Goal: Task Accomplishment & Management: Use online tool/utility

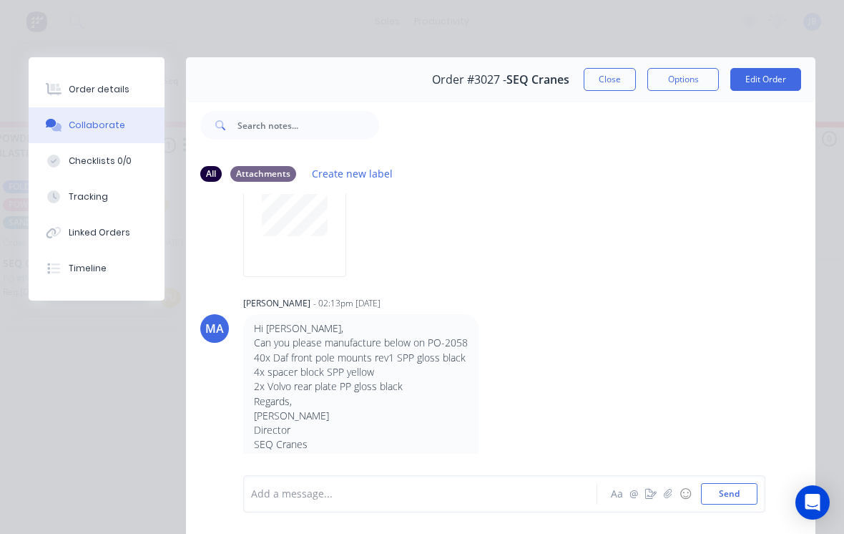
click at [599, 77] on button "Close" at bounding box center [610, 79] width 52 height 23
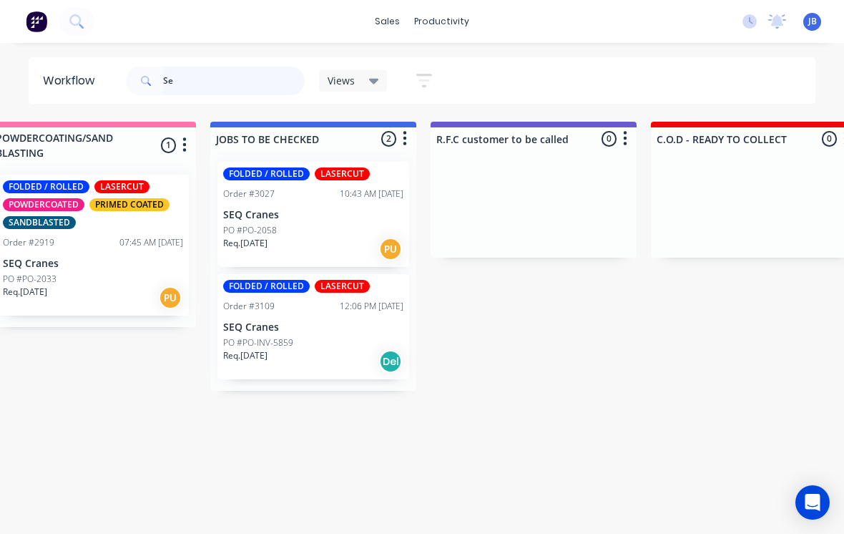
type input "S"
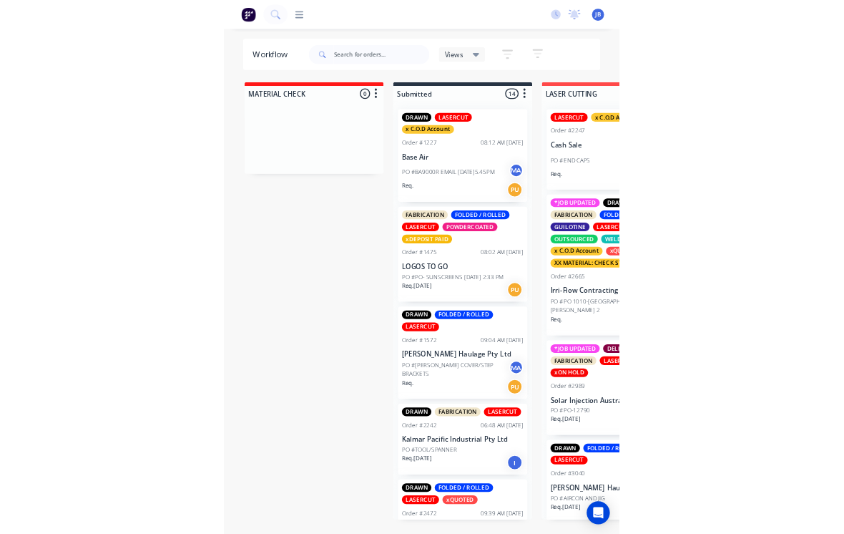
scroll to position [0, 1386]
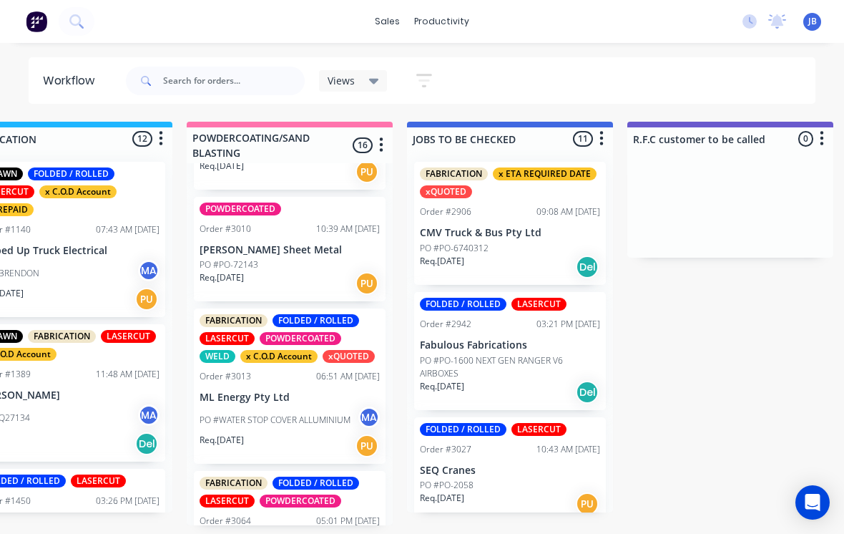
click at [235, 413] on p "PO #WATER STOP COVER ALLUMINIUM" at bounding box center [275, 419] width 151 height 13
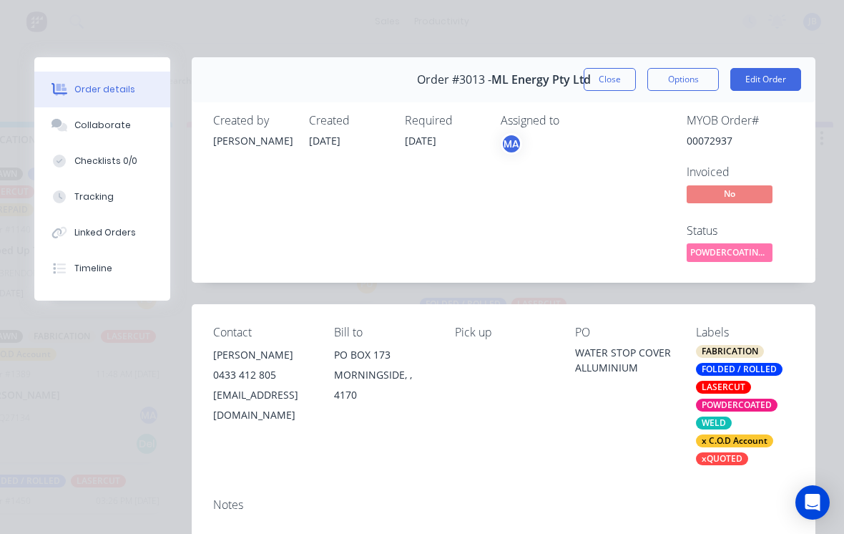
click at [94, 137] on button "Collaborate" at bounding box center [102, 125] width 136 height 36
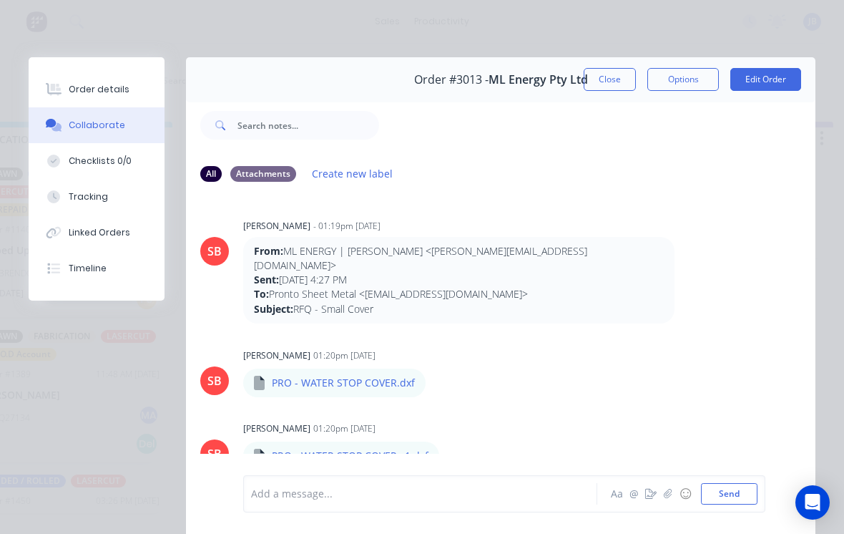
click at [285, 497] on div at bounding box center [424, 493] width 345 height 15
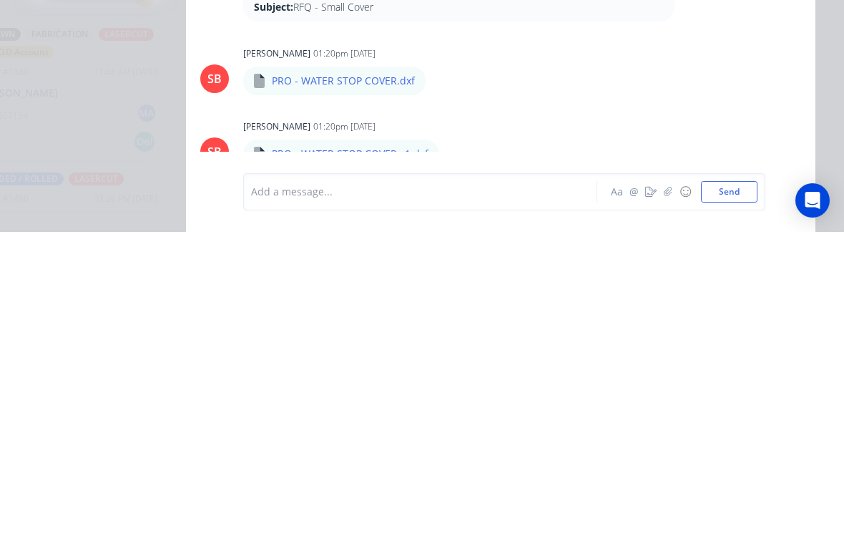
scroll to position [715, 0]
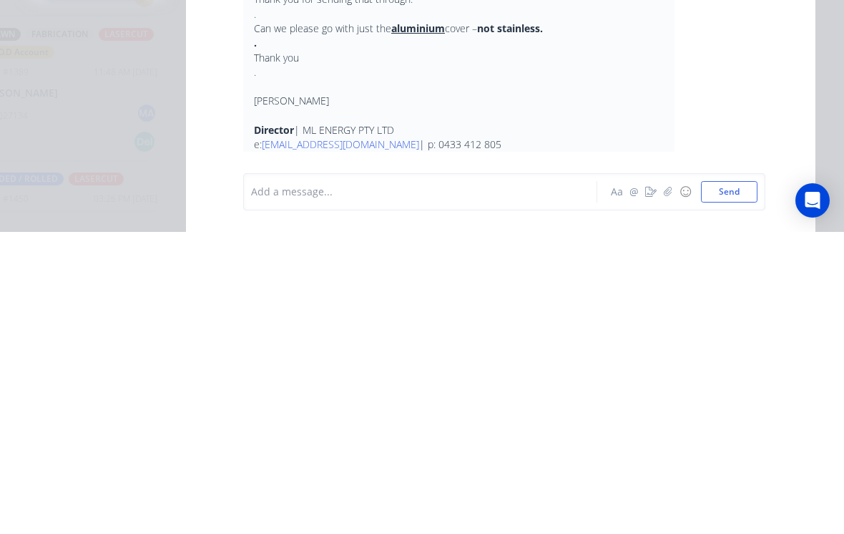
click at [668, 485] on button "button" at bounding box center [667, 493] width 17 height 17
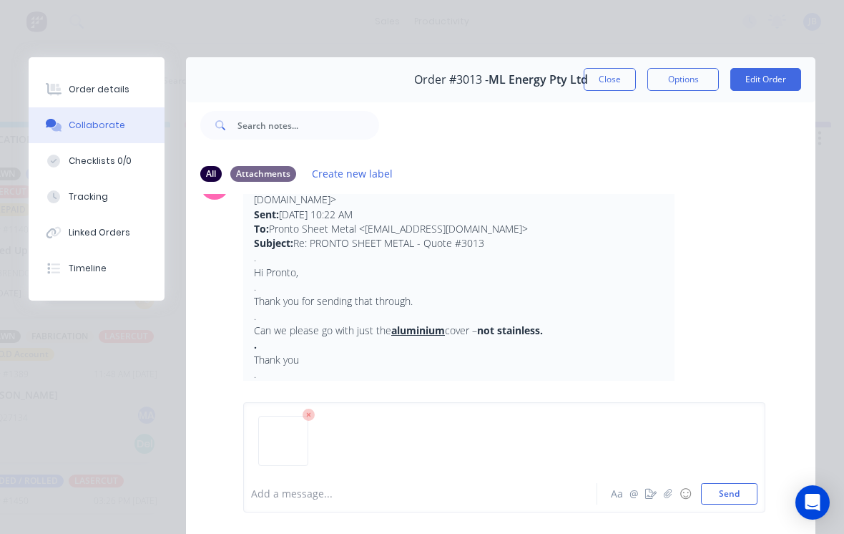
click at [749, 491] on button "Send" at bounding box center [729, 493] width 57 height 21
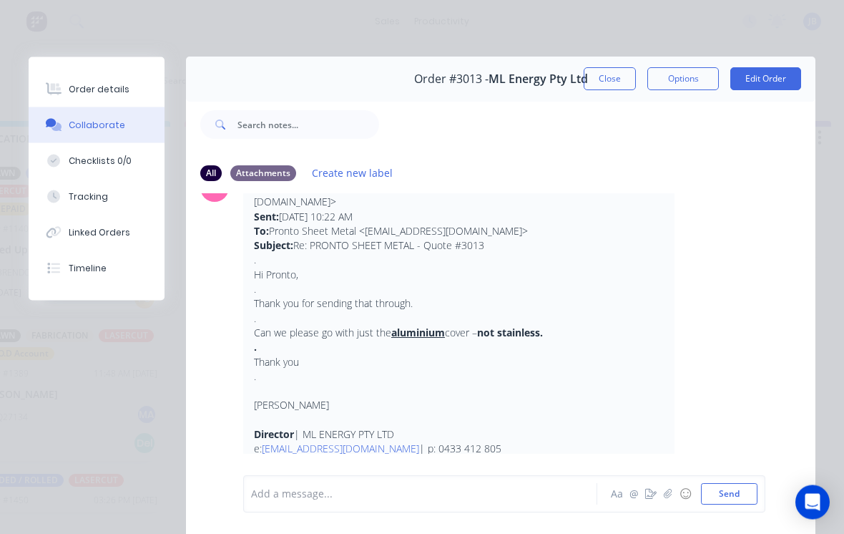
scroll to position [14, 1388]
click at [131, 183] on button "Tracking" at bounding box center [97, 197] width 136 height 36
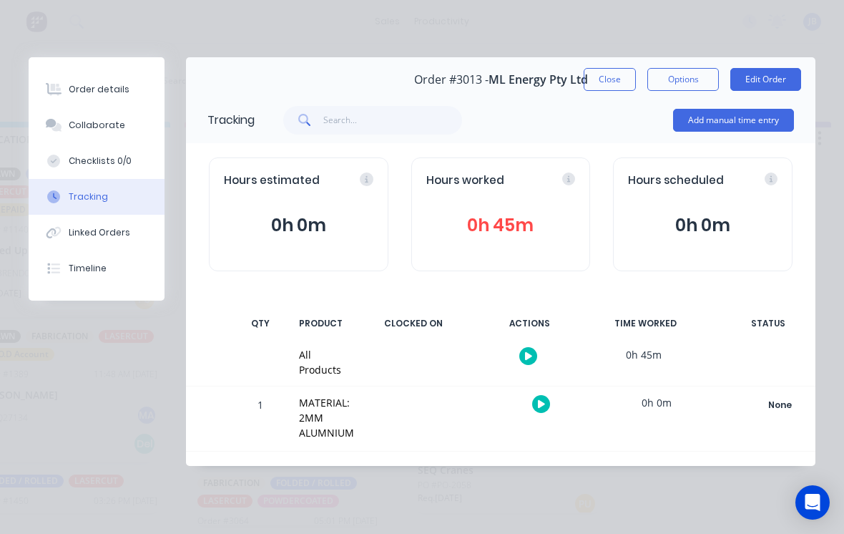
click at [726, 122] on button "Add manual time entry" at bounding box center [733, 120] width 121 height 23
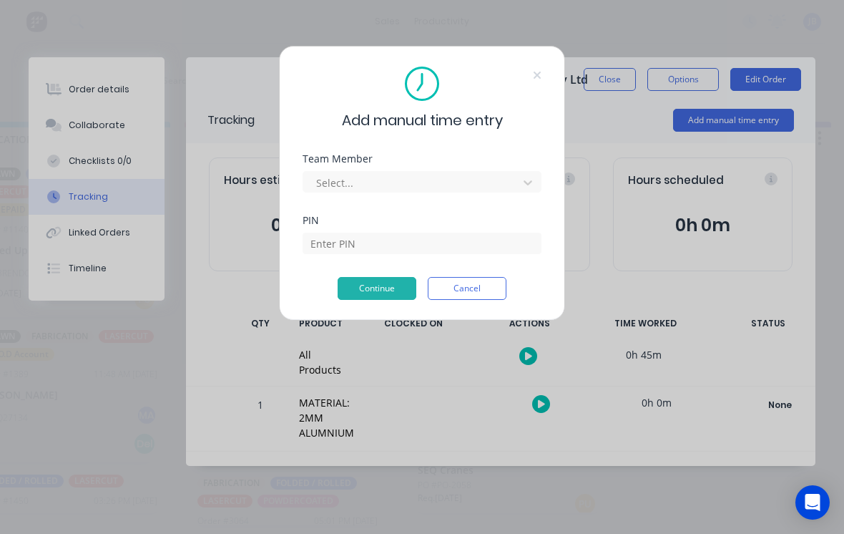
click at [414, 196] on div "Team Member Select..." at bounding box center [422, 185] width 239 height 62
click at [456, 197] on div "Team Member Select..." at bounding box center [422, 185] width 239 height 62
type input "[PERSON_NAME]"
click at [404, 265] on div "PIN" at bounding box center [422, 246] width 239 height 62
click at [366, 253] on input at bounding box center [422, 242] width 239 height 21
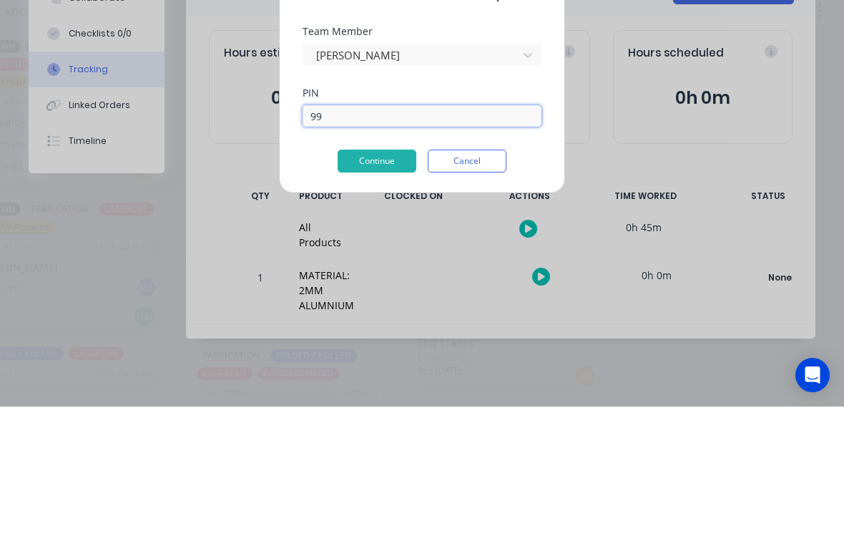
type input "9"
type input "0000"
click at [360, 277] on button "Continue" at bounding box center [377, 288] width 79 height 23
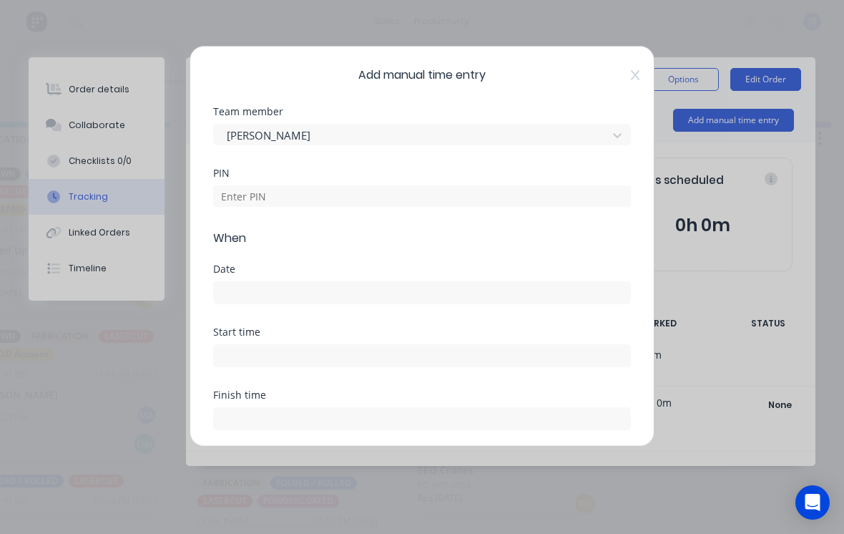
click at [356, 172] on div "PIN" at bounding box center [422, 173] width 418 height 10
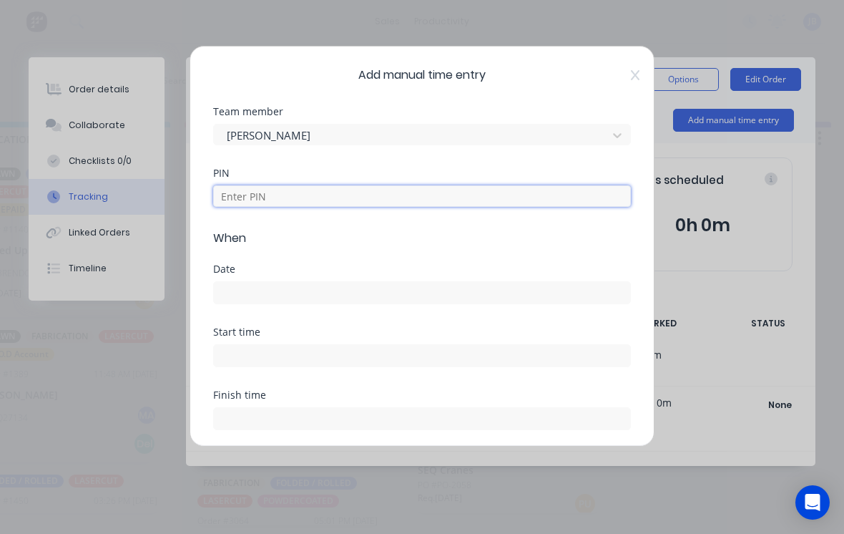
click at [380, 205] on input at bounding box center [422, 195] width 418 height 21
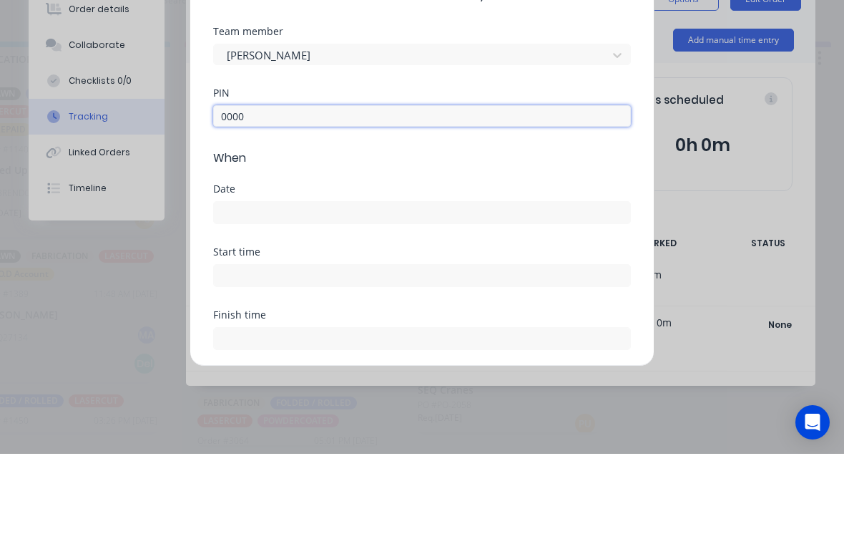
click at [363, 282] on input at bounding box center [422, 292] width 416 height 21
type input "0000"
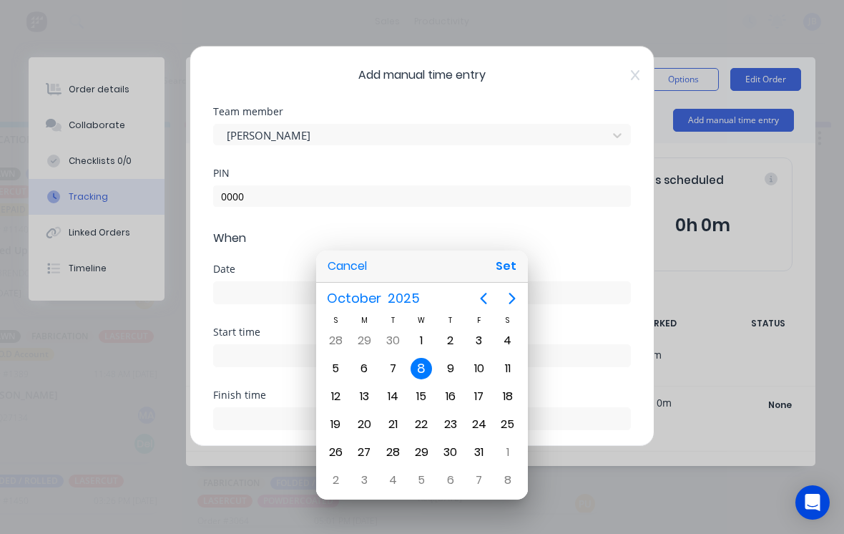
click at [507, 267] on button "Set" at bounding box center [506, 266] width 32 height 26
type input "[DATE]"
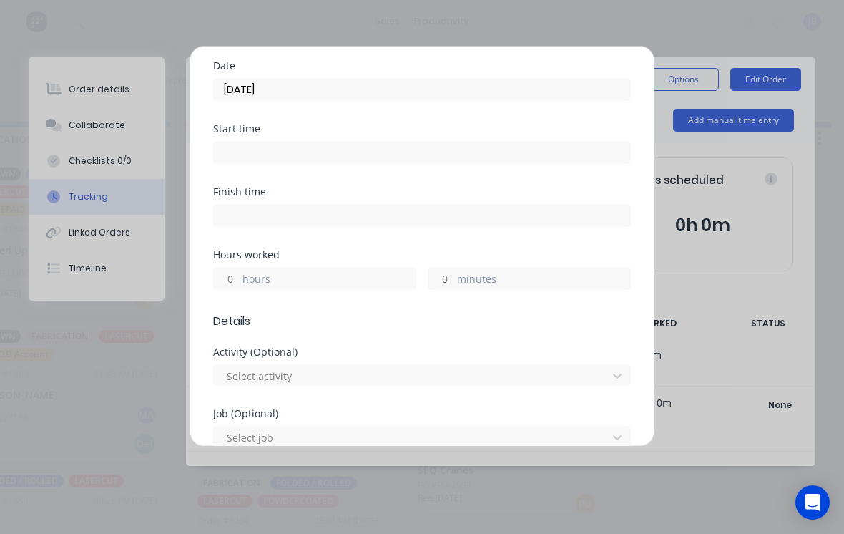
scroll to position [202, 0]
click at [459, 273] on label "minutes" at bounding box center [543, 281] width 173 height 18
click at [453, 273] on input "minutes" at bounding box center [440, 278] width 25 height 21
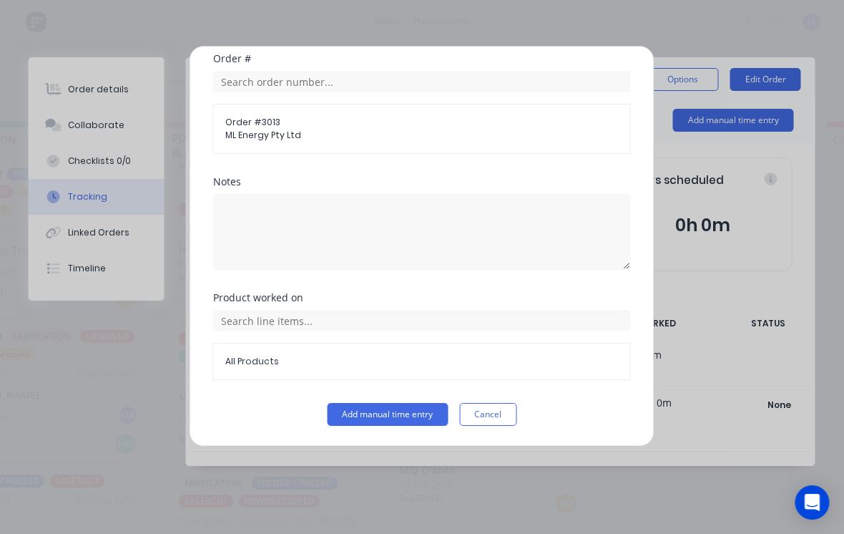
scroll to position [751, 0]
type input "45"
click at [383, 417] on button "Add manual time entry" at bounding box center [388, 414] width 121 height 23
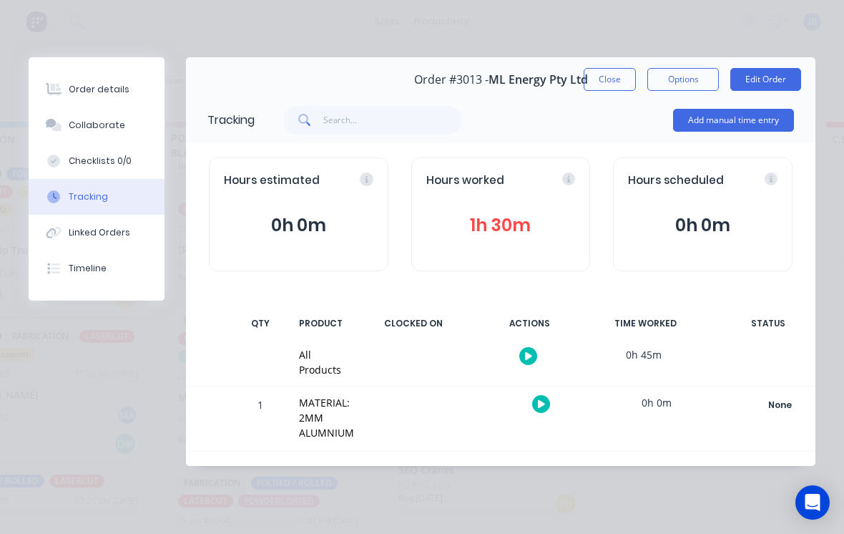
click at [591, 85] on button "Close" at bounding box center [610, 79] width 52 height 23
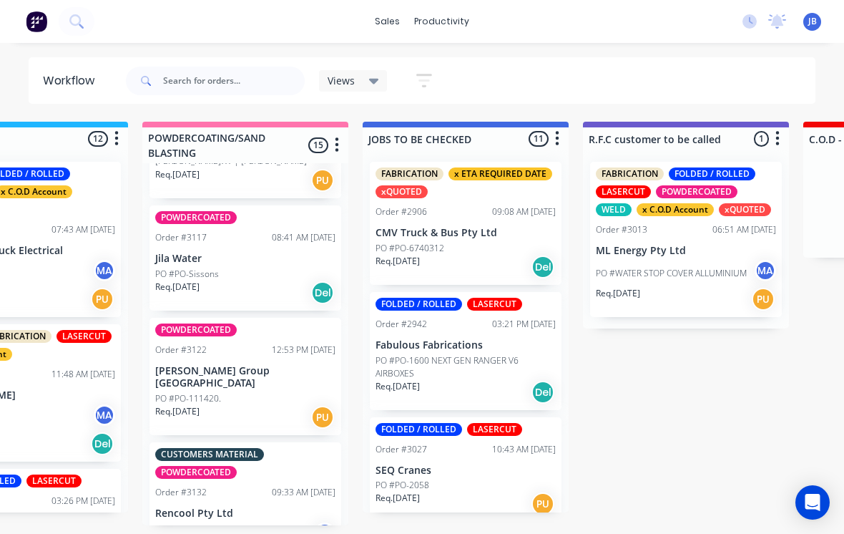
scroll to position [1641, 0]
click at [250, 393] on div "PO #PO-111420." at bounding box center [245, 399] width 180 height 13
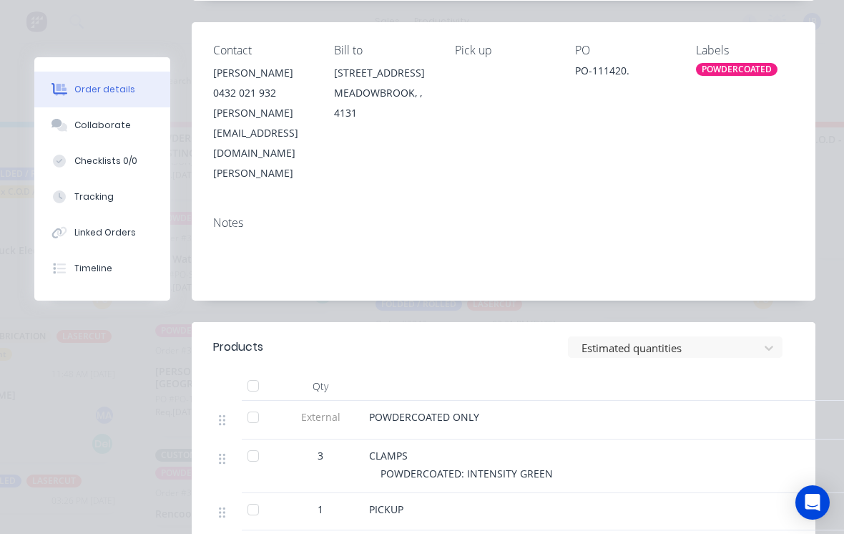
scroll to position [279, 0]
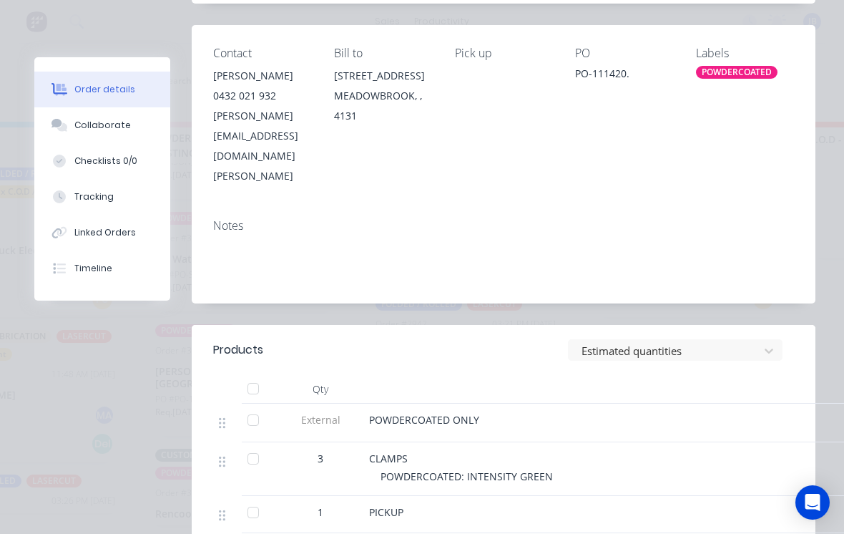
click at [77, 190] on div "Tracking" at bounding box center [93, 196] width 39 height 13
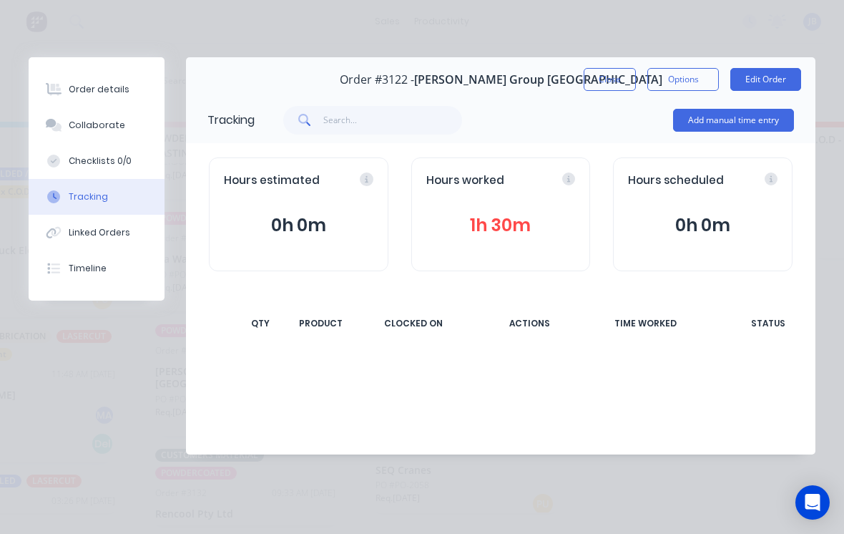
scroll to position [0, 0]
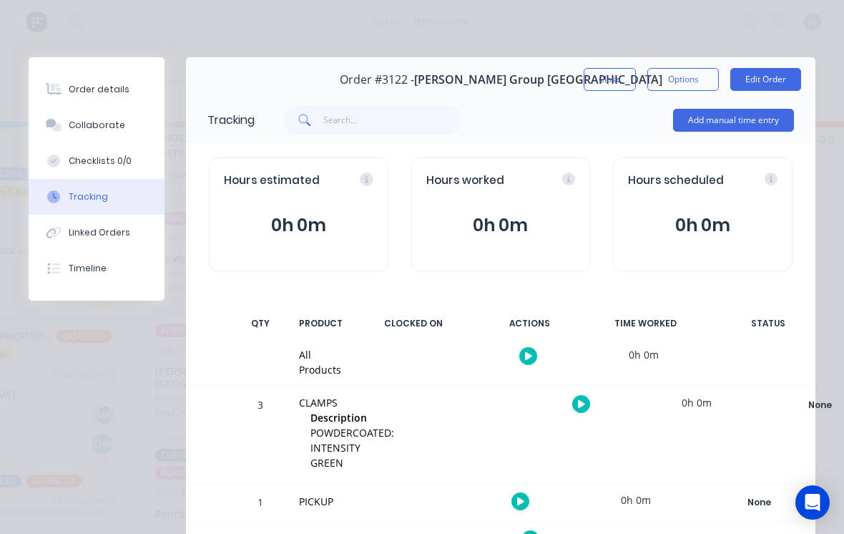
click at [736, 116] on button "Add manual time entry" at bounding box center [733, 120] width 121 height 23
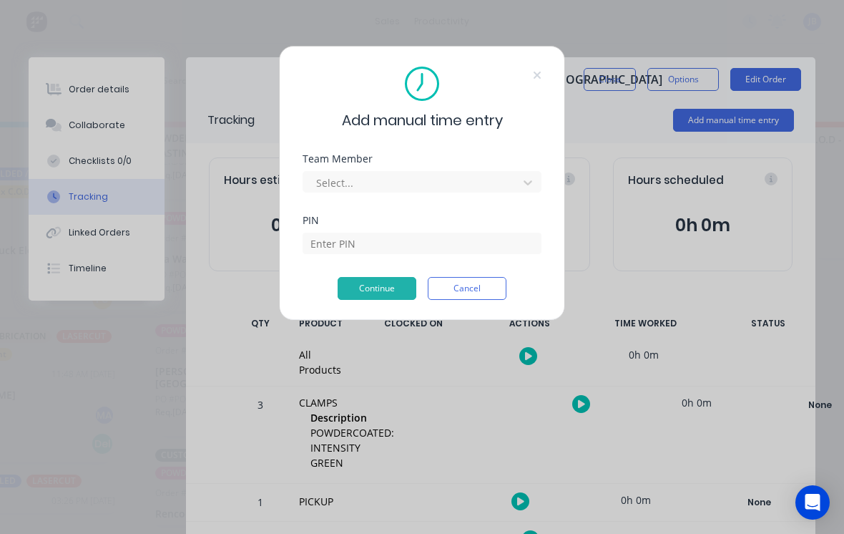
click at [386, 198] on div "Team Member Select..." at bounding box center [422, 185] width 239 height 62
click at [468, 165] on div "Team Member Select..." at bounding box center [422, 173] width 239 height 39
click at [467, 165] on div "Team Member Select..." at bounding box center [422, 173] width 239 height 39
click at [476, 169] on div "Select..." at bounding box center [422, 179] width 239 height 25
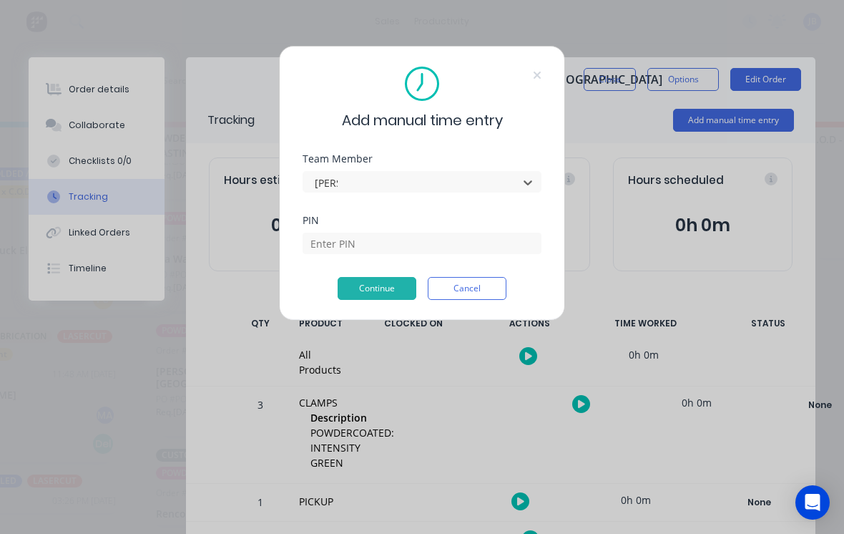
type input "[PERSON_NAME]"
click at [388, 240] on input at bounding box center [422, 242] width 239 height 21
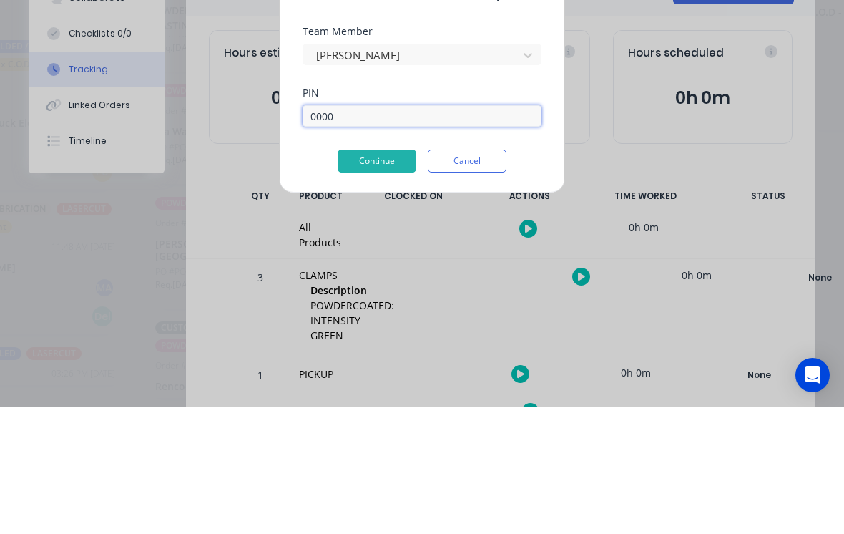
type input "0000"
click at [365, 277] on button "Continue" at bounding box center [377, 288] width 79 height 23
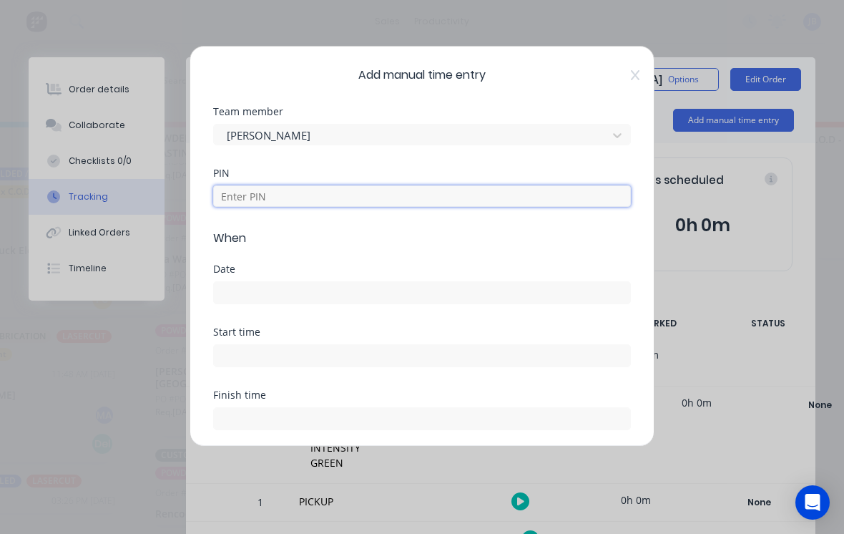
click at [364, 188] on input at bounding box center [422, 195] width 418 height 21
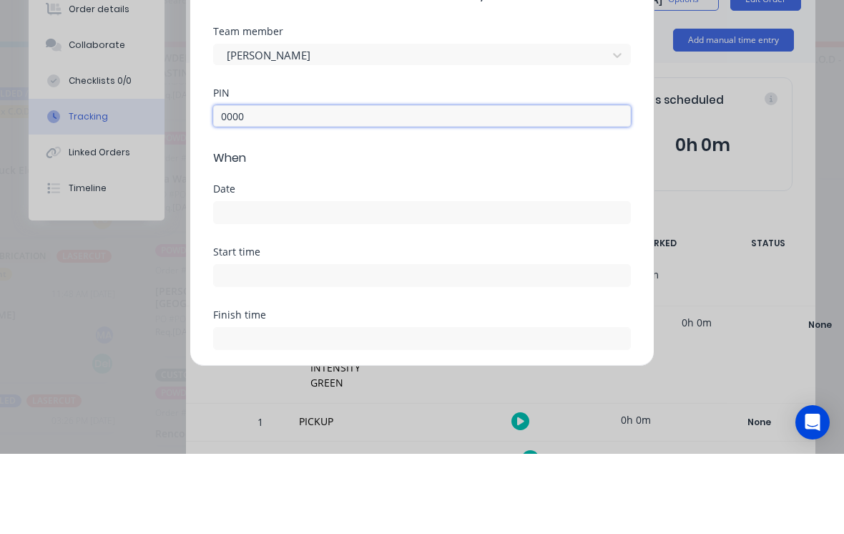
type input "0000"
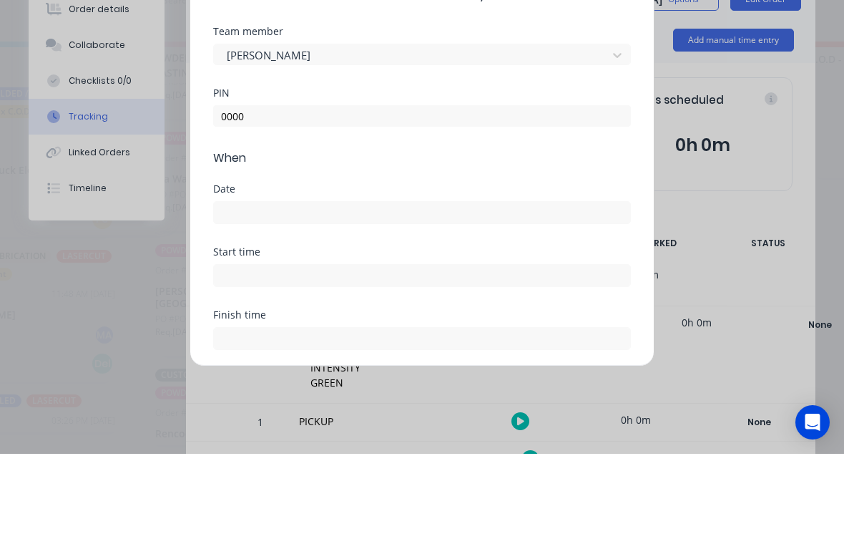
click at [433, 278] on div at bounding box center [422, 291] width 418 height 26
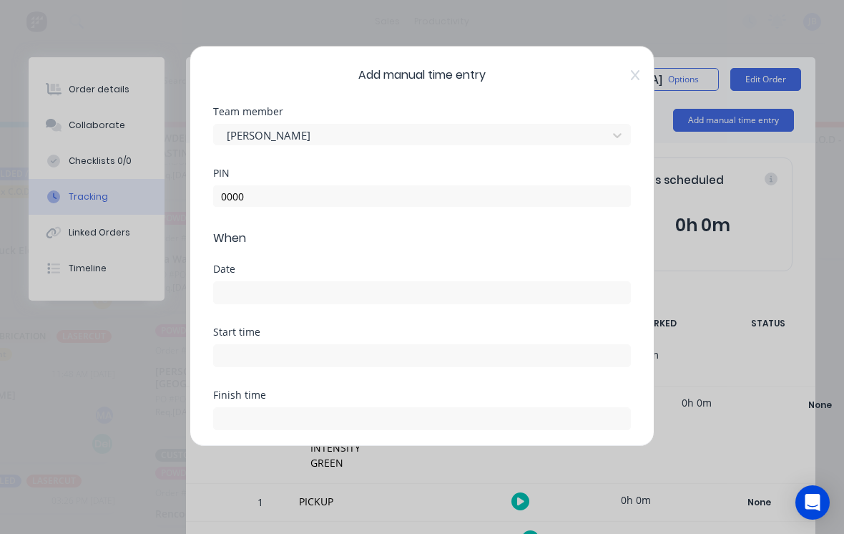
click at [495, 300] on input at bounding box center [422, 292] width 416 height 21
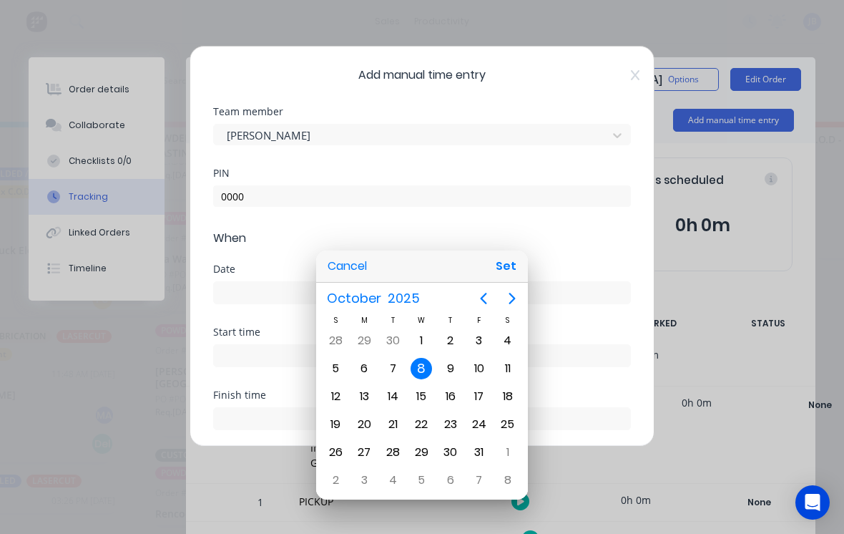
click at [512, 270] on button "Set" at bounding box center [506, 266] width 32 height 26
type input "[DATE]"
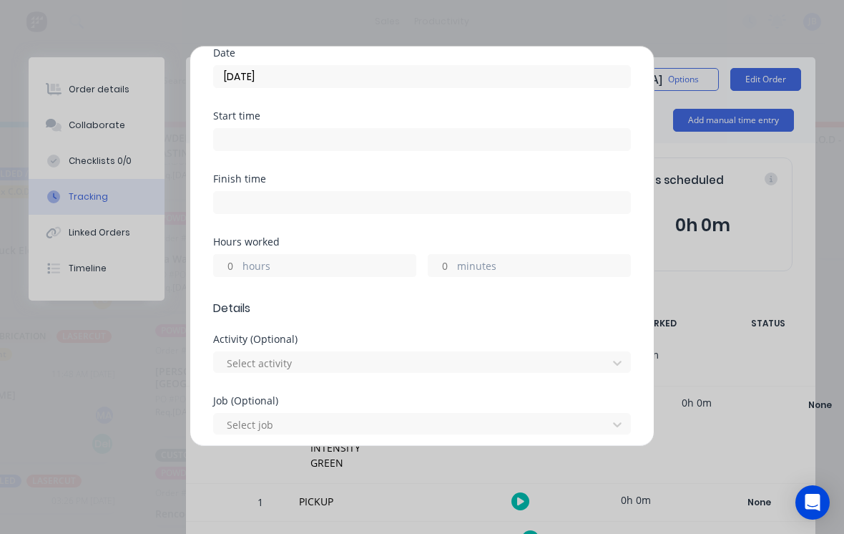
scroll to position [215, 0]
click at [442, 266] on input "minutes" at bounding box center [440, 265] width 25 height 21
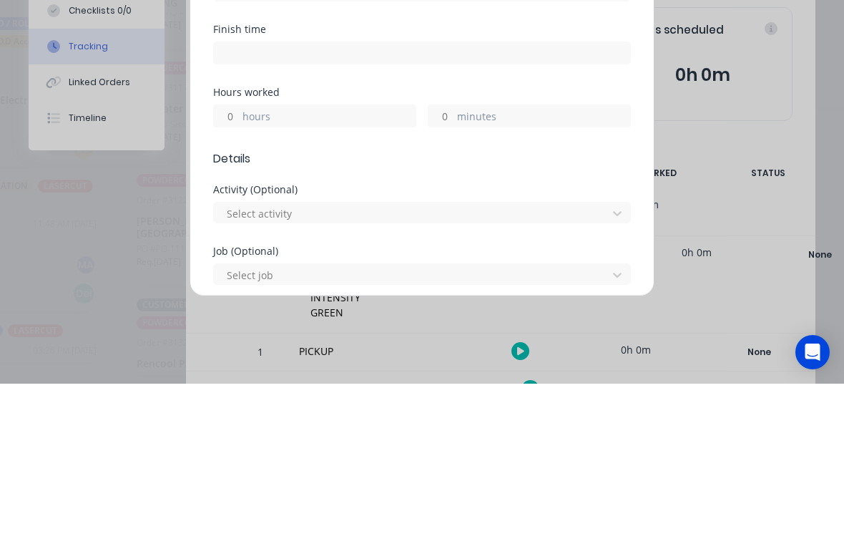
click at [247, 259] on label "hours" at bounding box center [328, 268] width 173 height 18
click at [239, 255] on input "hours" at bounding box center [226, 265] width 25 height 21
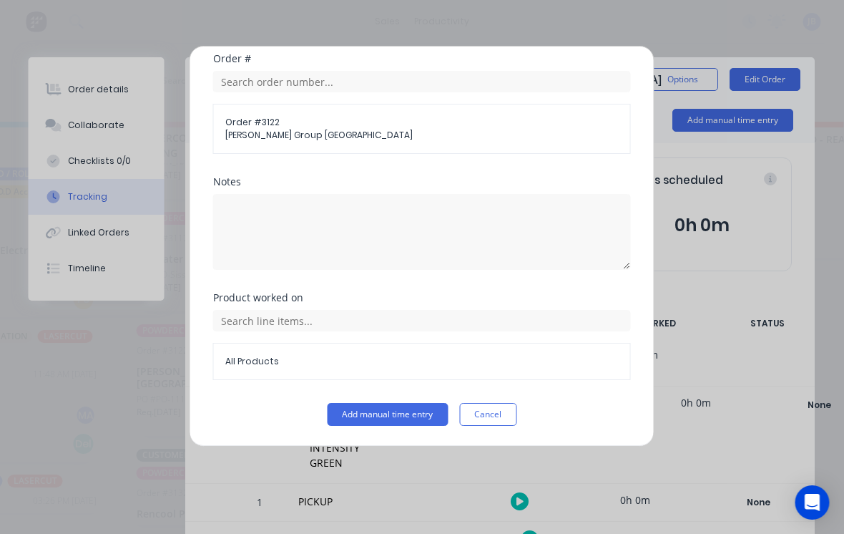
scroll to position [751, 0]
type input "1"
click at [368, 411] on button "Add manual time entry" at bounding box center [388, 414] width 121 height 23
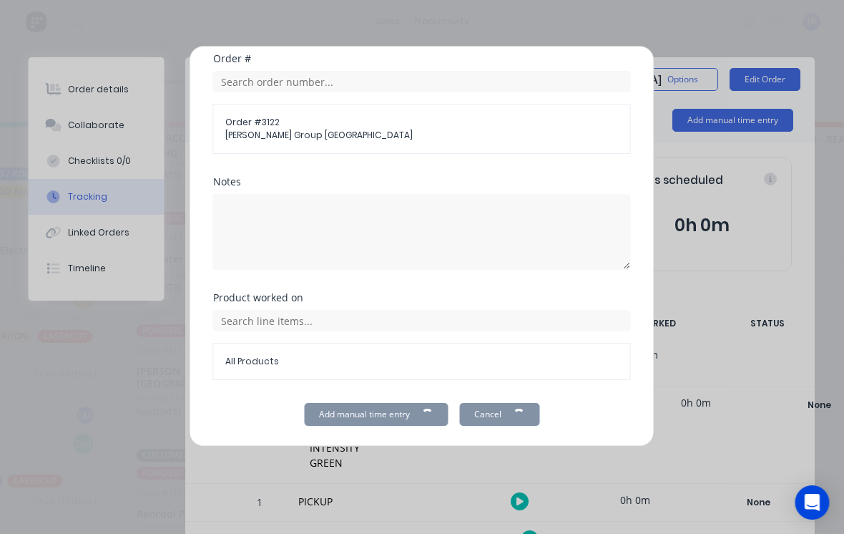
scroll to position [14, 1450]
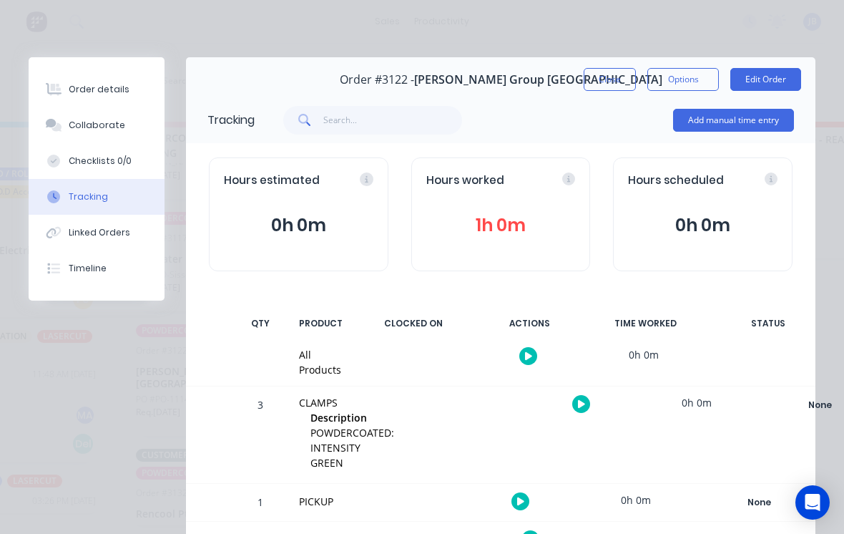
click at [613, 83] on button "Close" at bounding box center [610, 79] width 52 height 23
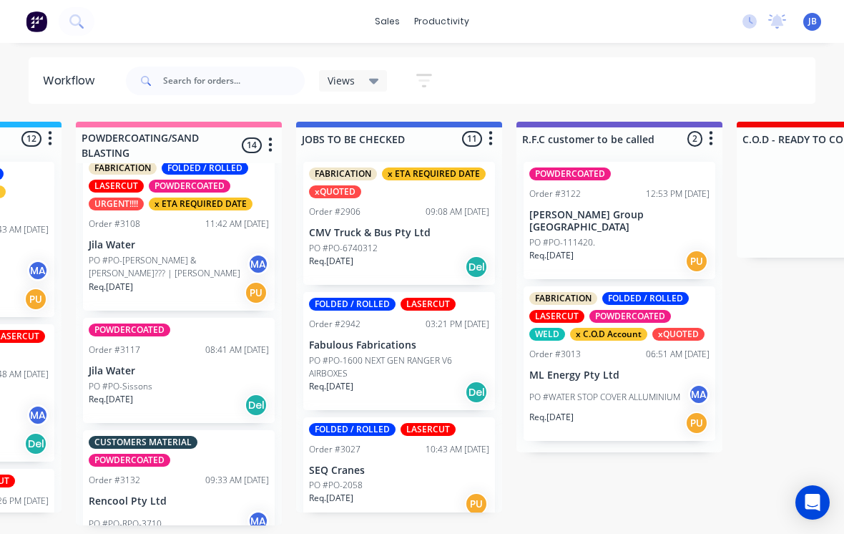
scroll to position [1530, 0]
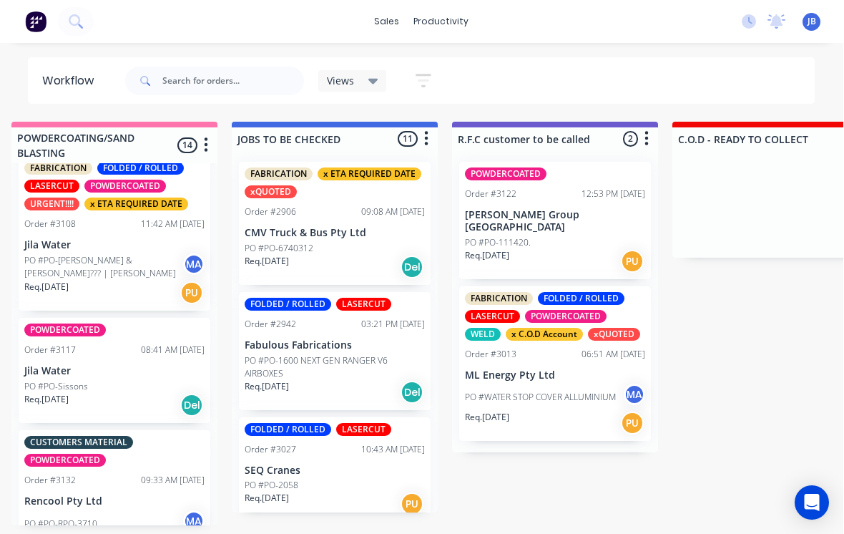
click at [521, 209] on p "[PERSON_NAME] Group [GEOGRAPHIC_DATA]" at bounding box center [556, 221] width 180 height 24
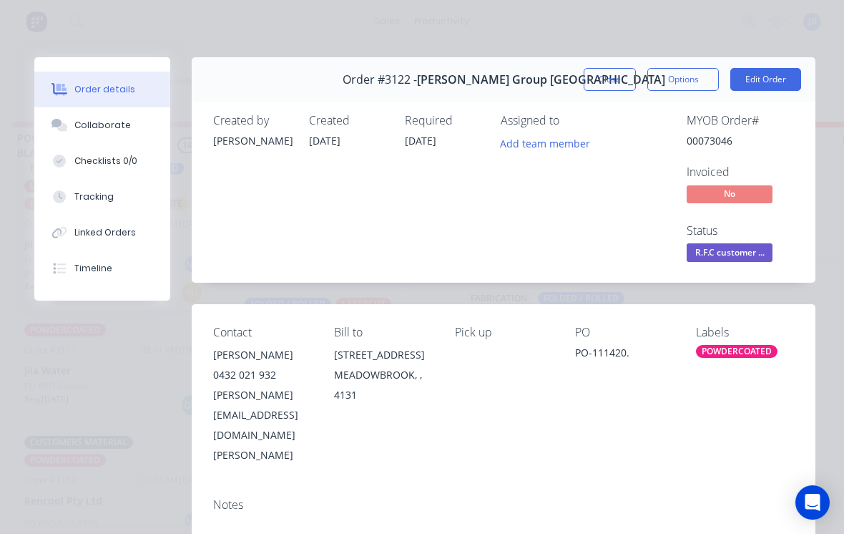
scroll to position [0, 0]
click at [608, 79] on button "Close" at bounding box center [610, 79] width 52 height 23
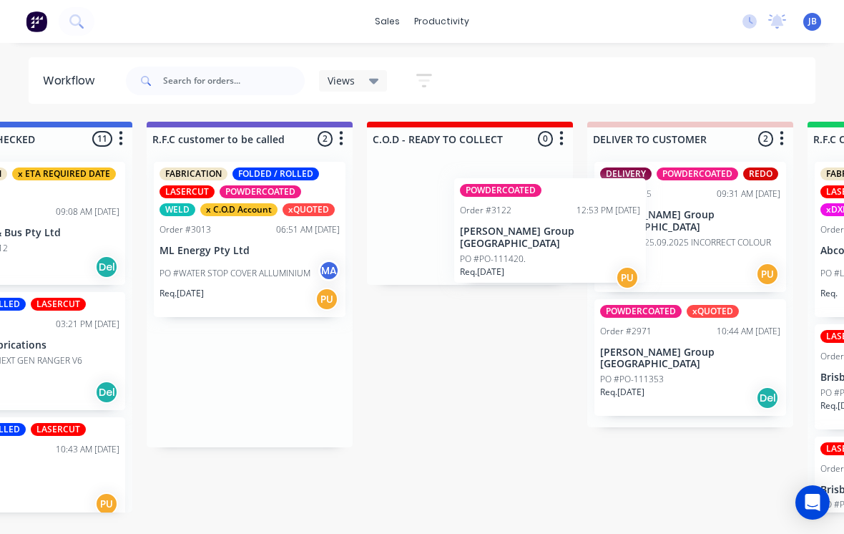
scroll to position [14, 1869]
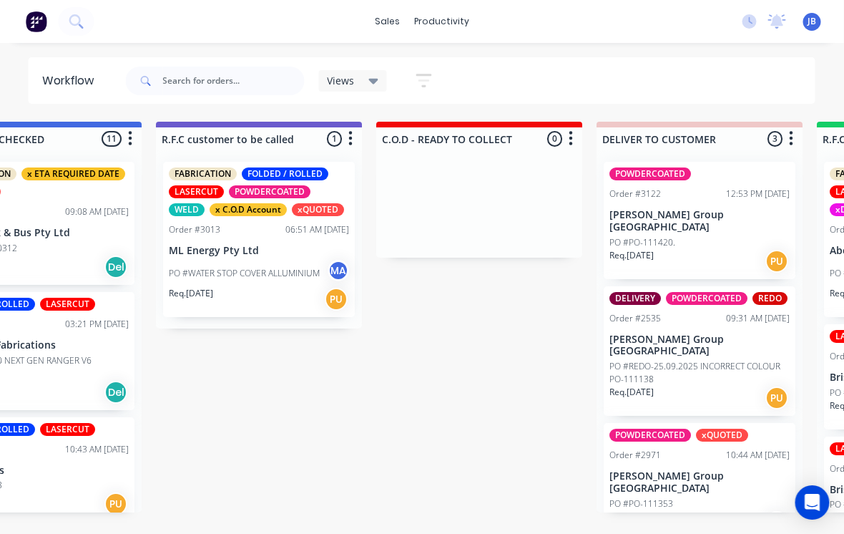
click at [621, 360] on p "PO #REDO-25.09.2025 INCORRECT COLOUR PO-111138" at bounding box center [700, 373] width 180 height 26
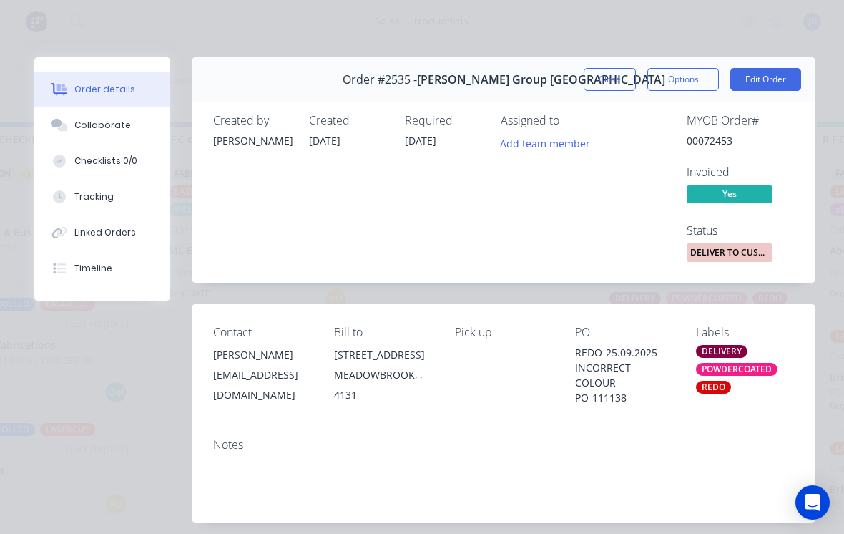
scroll to position [0, 0]
click at [614, 76] on button "Close" at bounding box center [610, 79] width 52 height 23
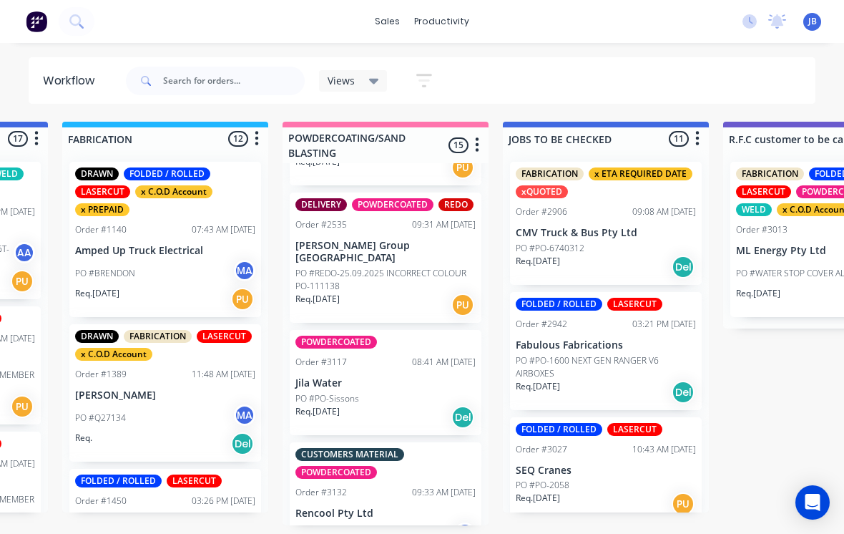
scroll to position [1654, 0]
click at [411, 378] on p "Jila Water" at bounding box center [385, 384] width 180 height 12
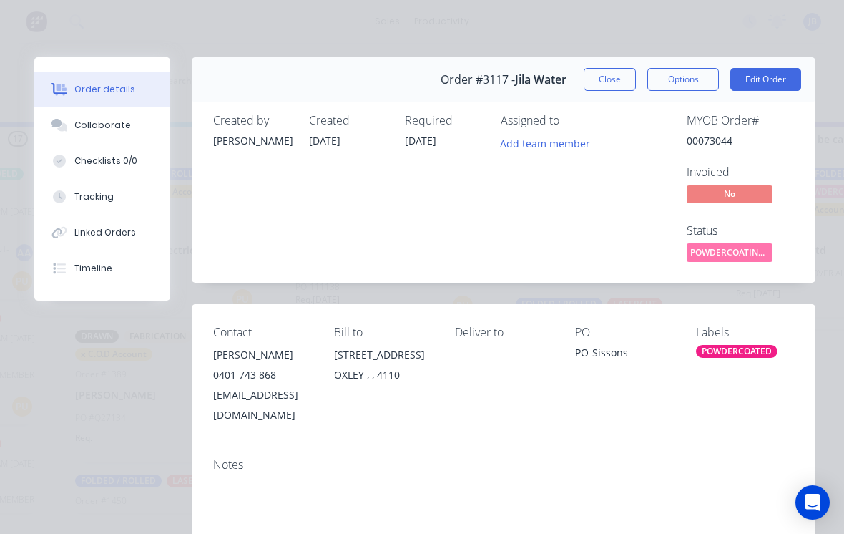
scroll to position [0, 0]
click at [641, 52] on div "Order details Collaborate Checklists 0/0 Tracking Linked Orders Timeline Order …" at bounding box center [422, 267] width 844 height 534
click at [598, 78] on button "Close" at bounding box center [610, 79] width 52 height 23
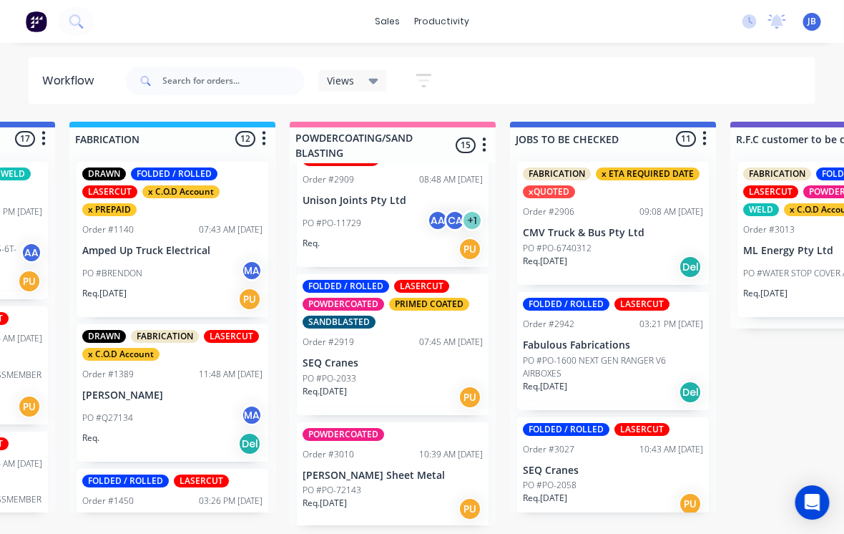
scroll to position [627, 0]
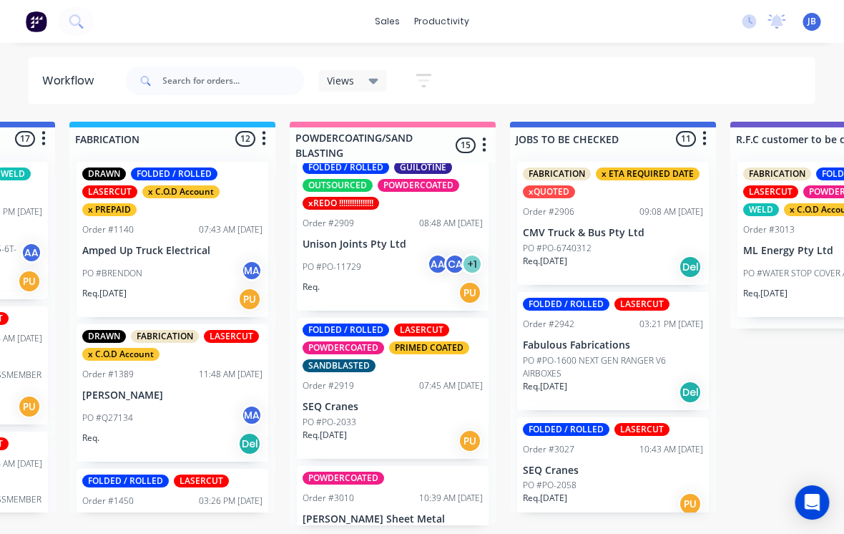
click at [379, 386] on div "FOLDED / ROLLED LASERCUT POWDERCOATED PRIMED COATED SANDBLASTED Order #2919 07:…" at bounding box center [394, 388] width 192 height 141
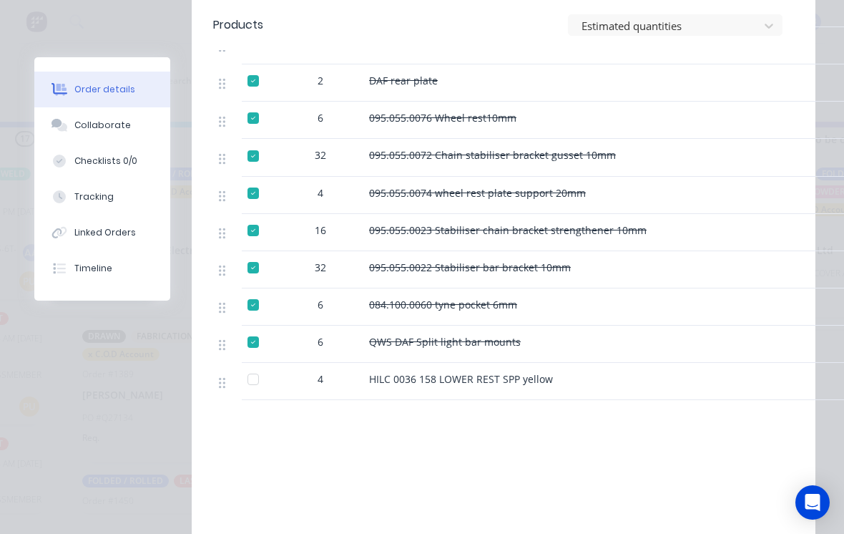
scroll to position [624, 0]
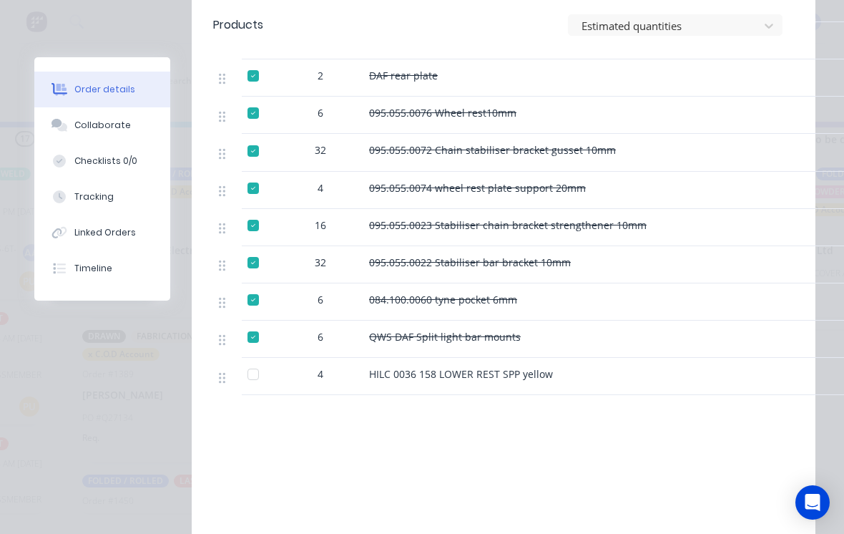
click at [255, 387] on div at bounding box center [253, 374] width 29 height 29
click at [120, 195] on button "Tracking" at bounding box center [102, 197] width 136 height 36
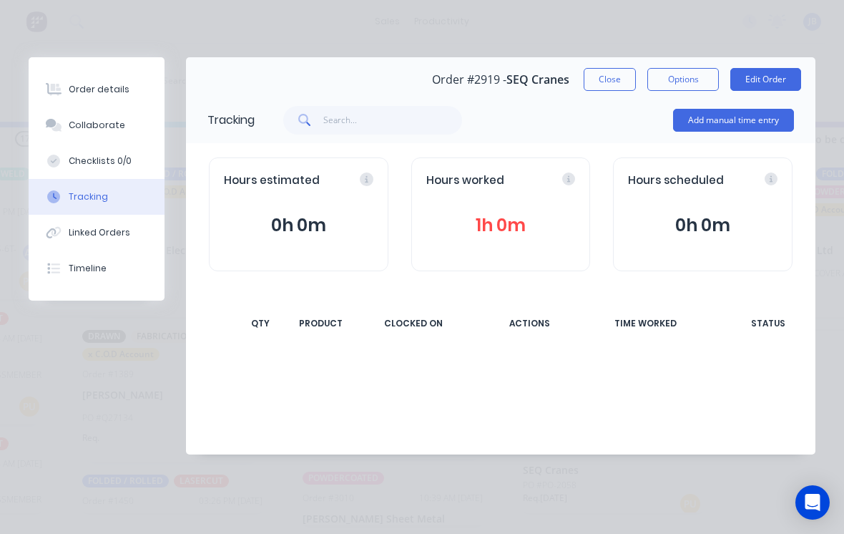
scroll to position [0, 0]
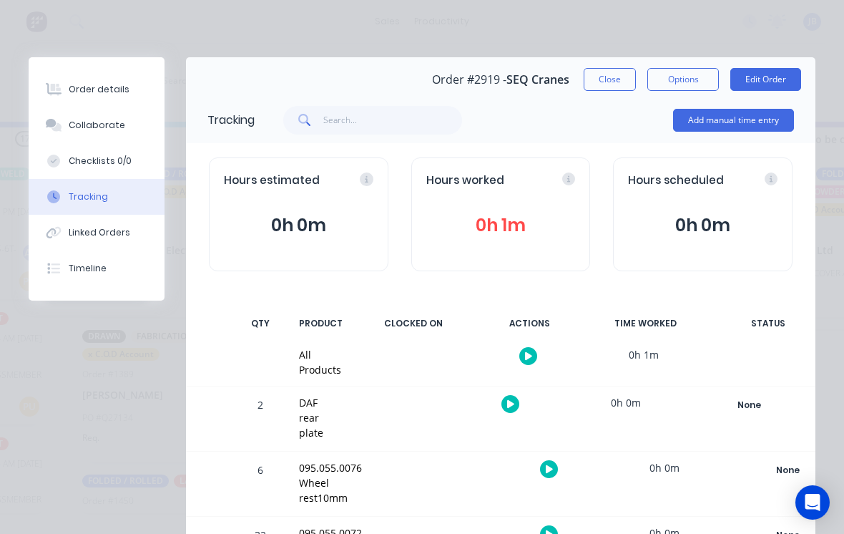
click at [712, 124] on button "Add manual time entry" at bounding box center [733, 120] width 121 height 23
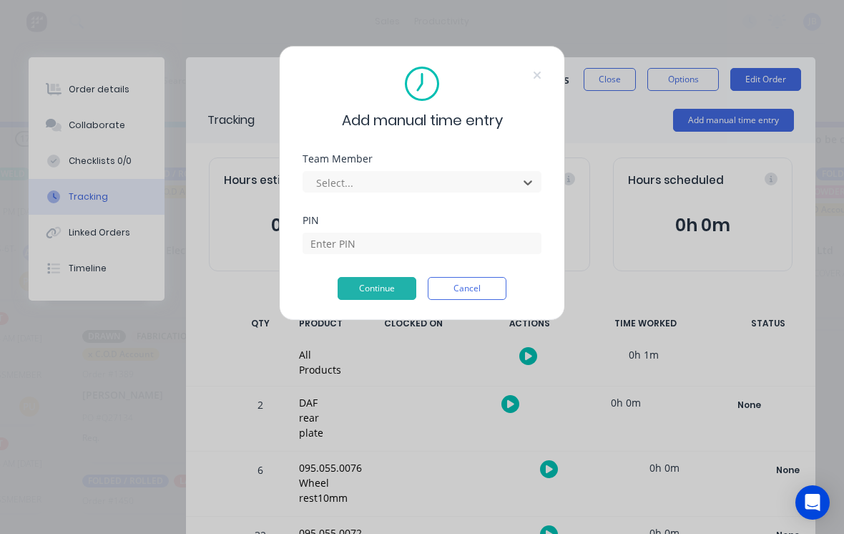
scroll to position [0, 1282]
type input "[PERSON_NAME]"
click at [414, 249] on input at bounding box center [422, 242] width 239 height 21
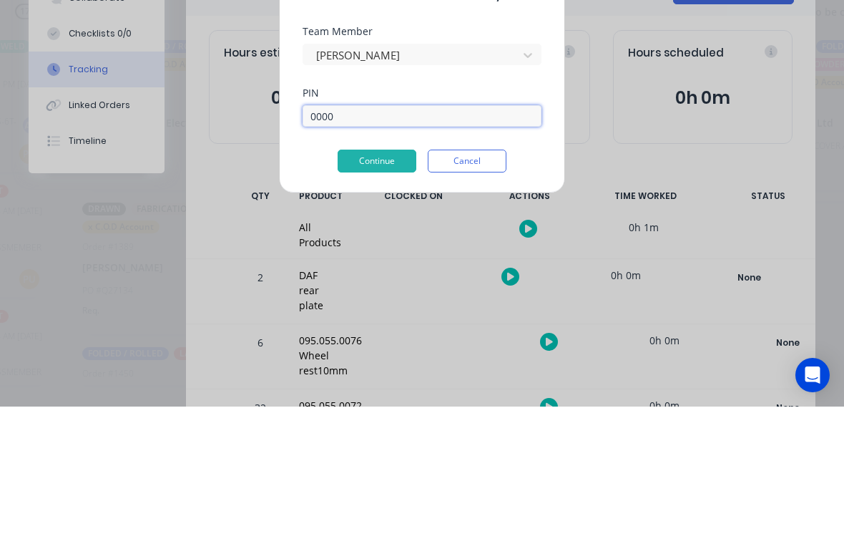
type input "0000"
click at [372, 277] on button "Continue" at bounding box center [377, 288] width 79 height 23
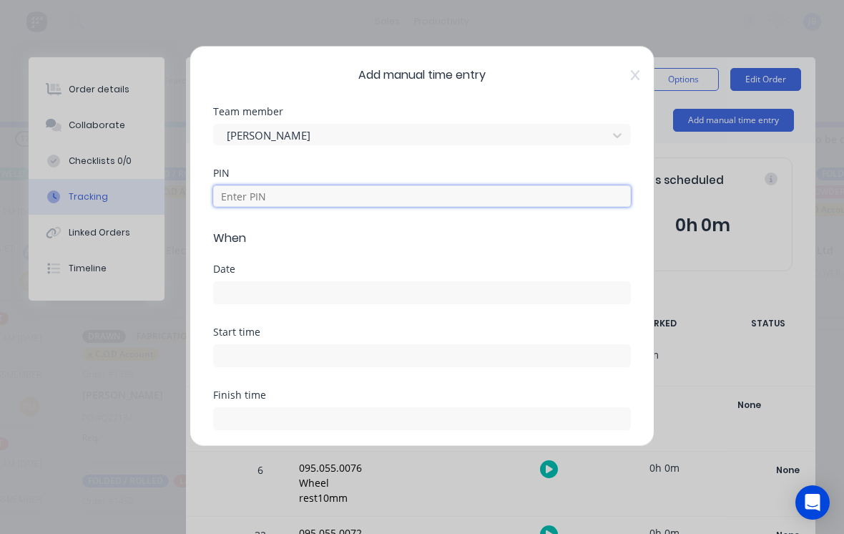
click at [372, 190] on input at bounding box center [422, 195] width 418 height 21
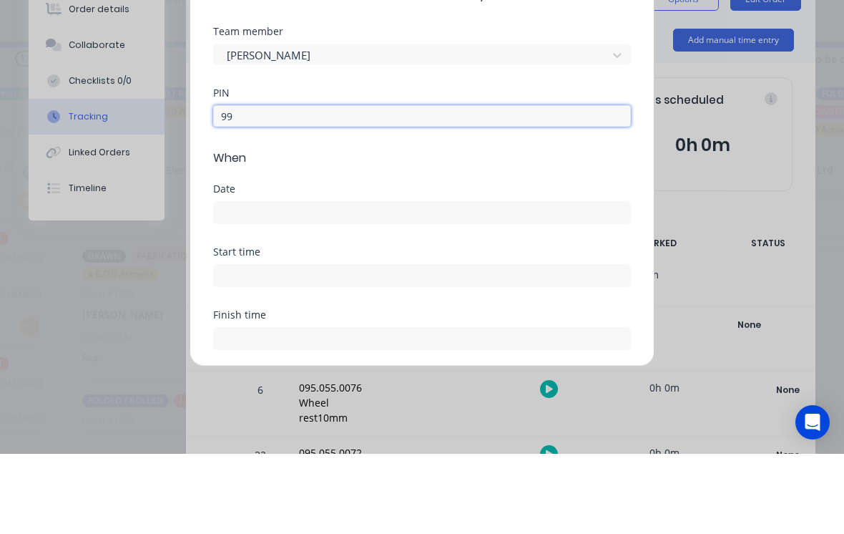
type input "9"
click at [462, 282] on input at bounding box center [422, 292] width 416 height 21
type input "0000"
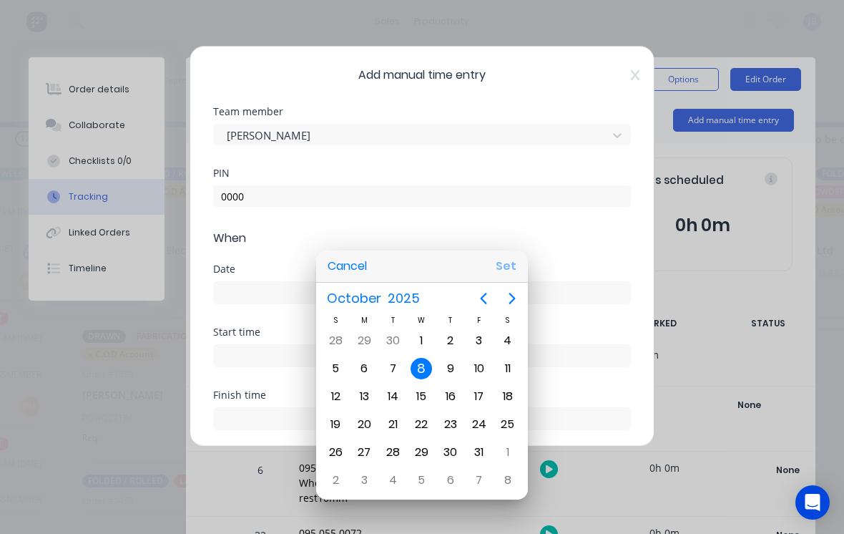
click at [516, 271] on button "Set" at bounding box center [506, 266] width 32 height 26
type input "[DATE]"
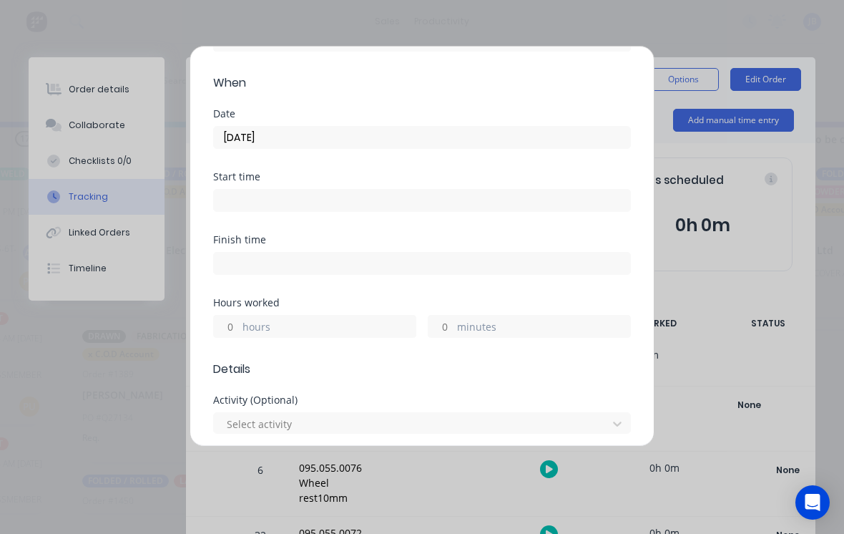
scroll to position [182, 0]
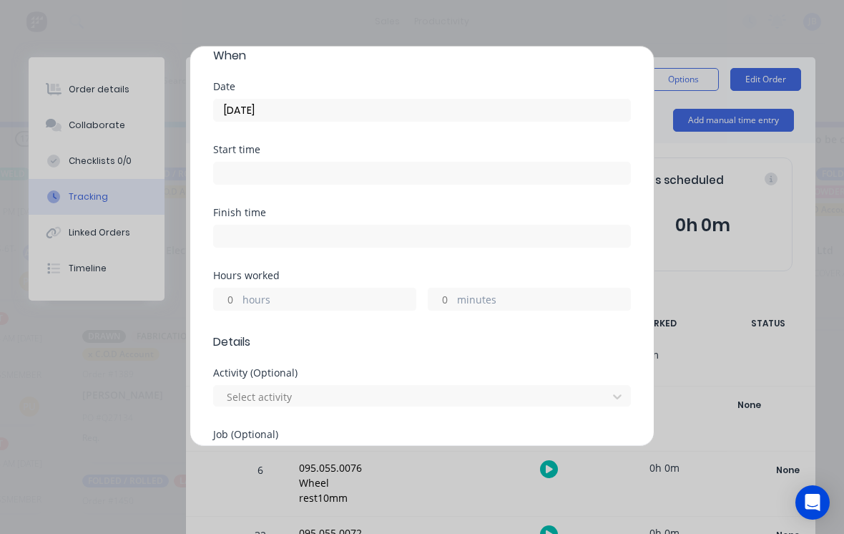
click at [234, 307] on input "hours" at bounding box center [226, 298] width 25 height 21
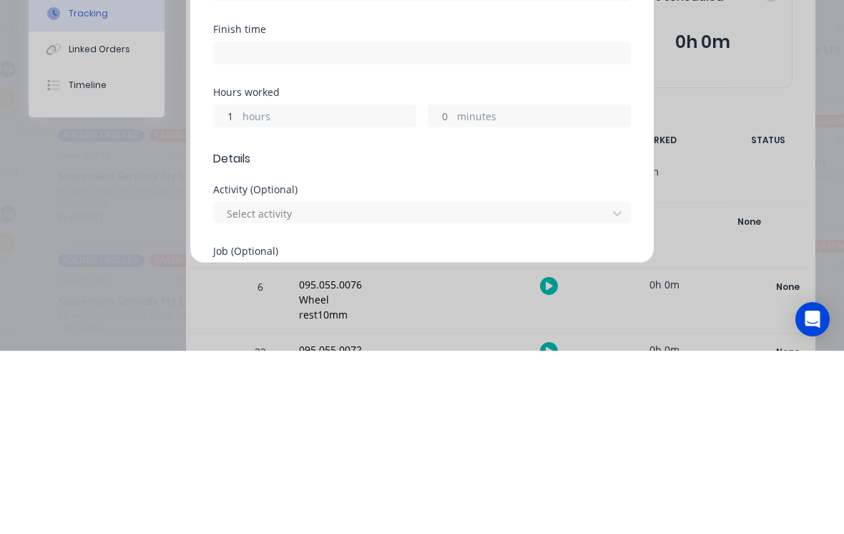
type input "1"
click at [431, 288] on input "minutes" at bounding box center [440, 298] width 25 height 21
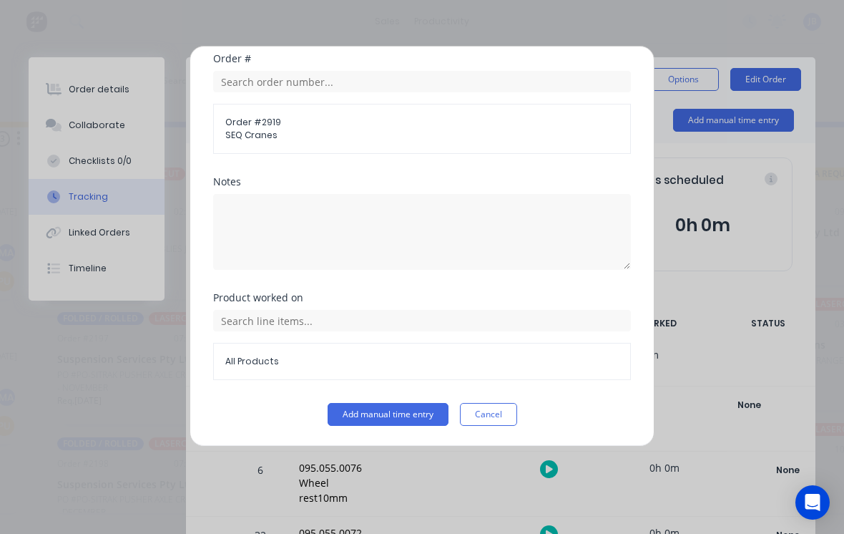
scroll to position [751, 0]
type input "15"
click at [378, 408] on button "Add manual time entry" at bounding box center [388, 414] width 121 height 23
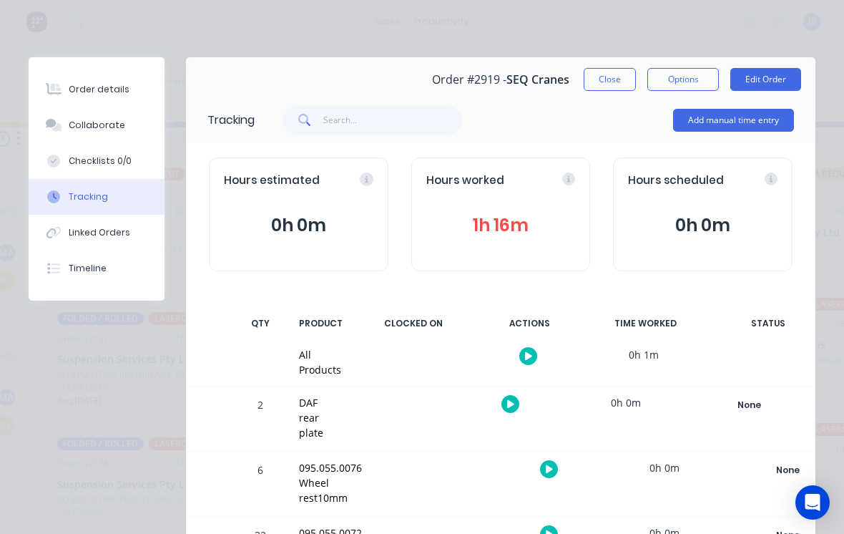
click at [614, 90] on button "Close" at bounding box center [610, 79] width 52 height 23
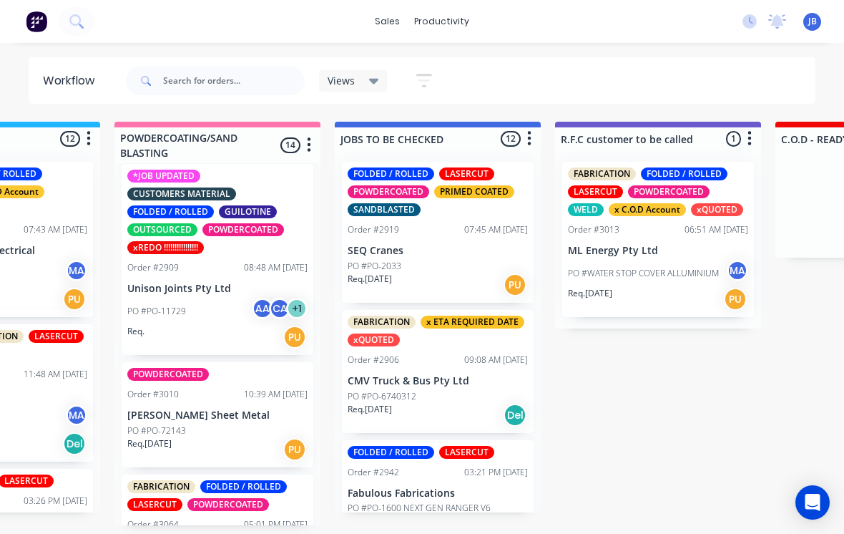
scroll to position [584, 0]
